Goal: Information Seeking & Learning: Learn about a topic

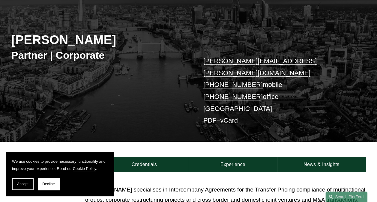
scroll to position [62, 0]
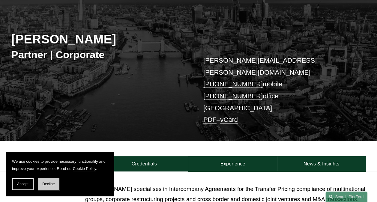
click at [54, 182] on span "Decline" at bounding box center [48, 184] width 13 height 4
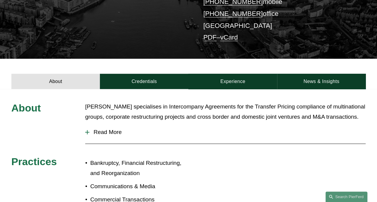
scroll to position [144, 0]
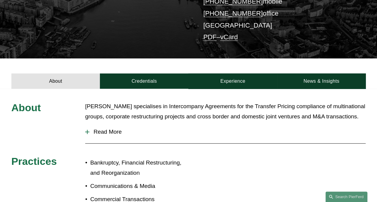
click at [108, 129] on span "Read More" at bounding box center [227, 132] width 276 height 7
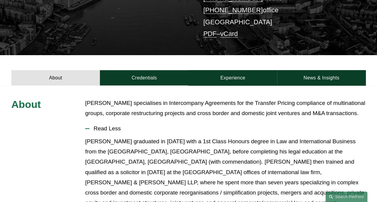
scroll to position [148, 0]
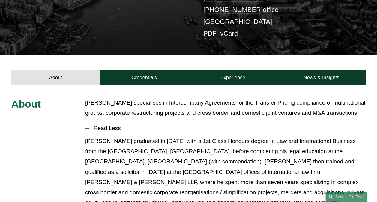
click at [110, 125] on span "Read Less" at bounding box center [227, 128] width 276 height 7
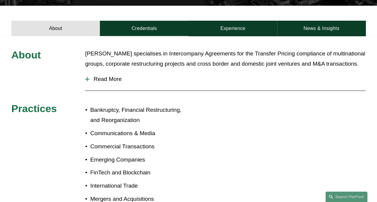
scroll to position [194, 0]
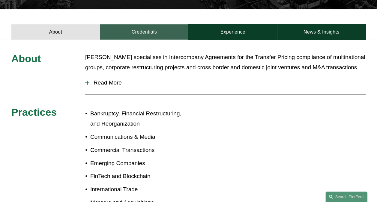
click at [153, 24] on link "Credentials" at bounding box center [144, 31] width 88 height 15
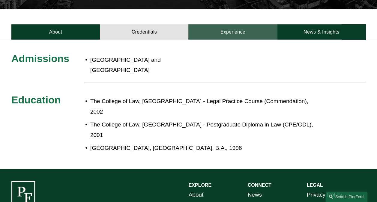
click at [227, 24] on link "Experience" at bounding box center [232, 31] width 88 height 15
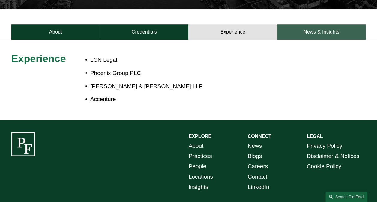
click at [299, 24] on link "News & Insights" at bounding box center [321, 31] width 88 height 15
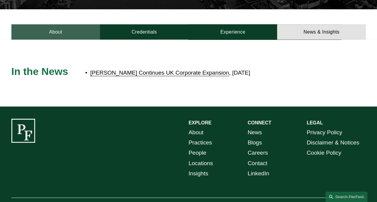
click at [77, 25] on link "About" at bounding box center [55, 31] width 88 height 15
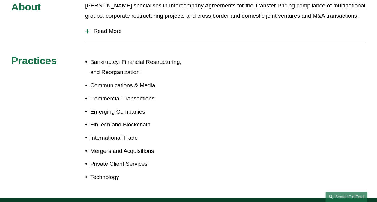
scroll to position [357, 0]
